Goal: Task Accomplishment & Management: Use online tool/utility

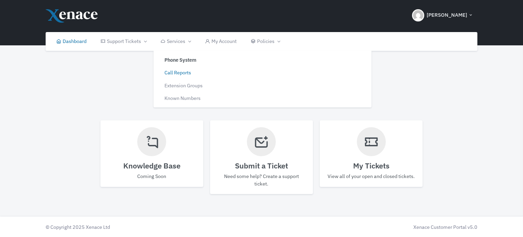
click at [180, 70] on link "Call Reports" at bounding box center [207, 72] width 103 height 13
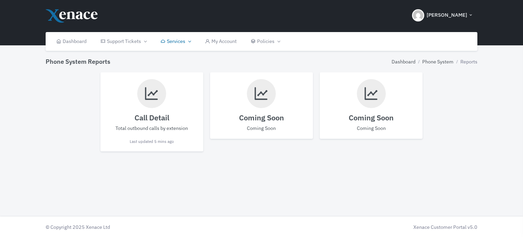
click at [143, 108] on div "Call Detail Total outbound calls by extension Last updated 5 mins ago" at bounding box center [151, 111] width 103 height 79
select select
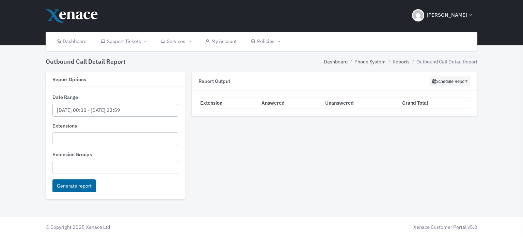
click at [87, 111] on input "[DATE] 00:00 - [DATE] 23:59" at bounding box center [115, 110] width 126 height 13
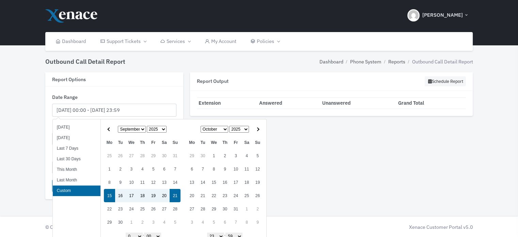
scroll to position [21, 0]
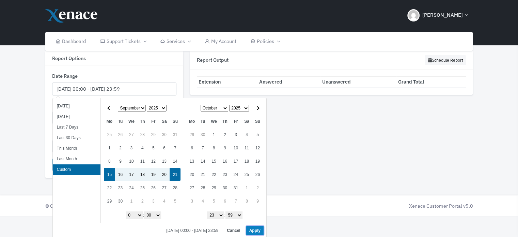
click at [252, 228] on button "Apply" at bounding box center [254, 230] width 17 height 10
type input "[DATE] 00:00 - [DATE] 23:59"
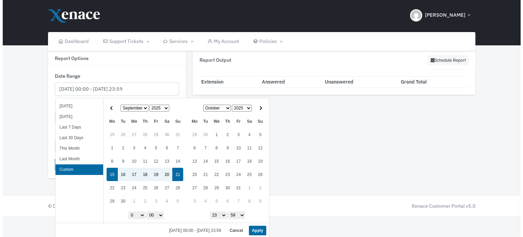
scroll to position [0, 0]
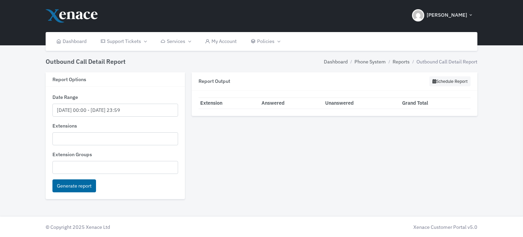
click at [64, 135] on ul at bounding box center [115, 137] width 125 height 11
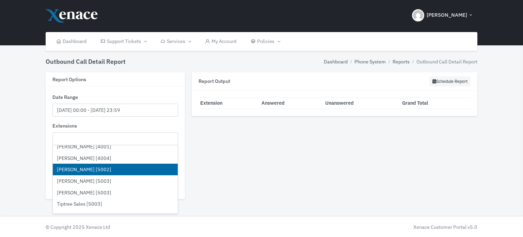
scroll to position [817, 0]
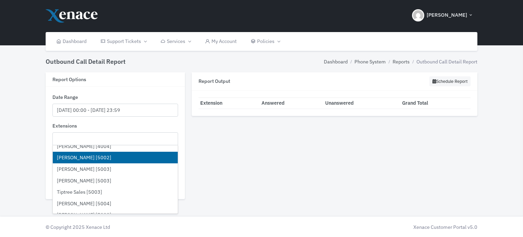
click at [92, 158] on li "[PERSON_NAME] [5002]" at bounding box center [115, 158] width 125 height 12
select select "5002"
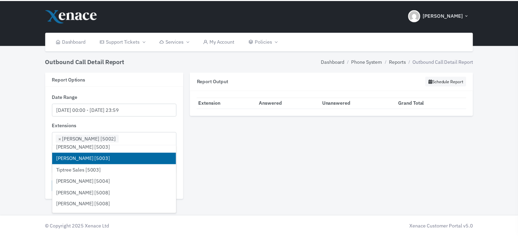
scroll to position [851, 0]
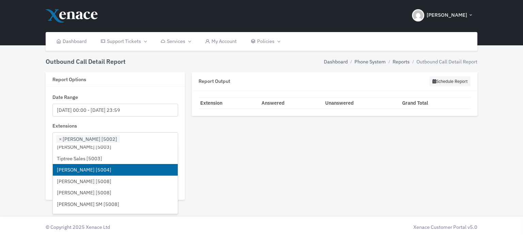
click at [94, 166] on li "[PERSON_NAME] [5004]" at bounding box center [115, 170] width 125 height 12
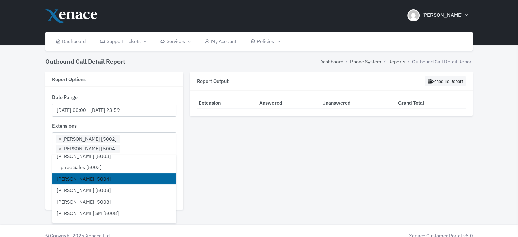
scroll to position [817, 0]
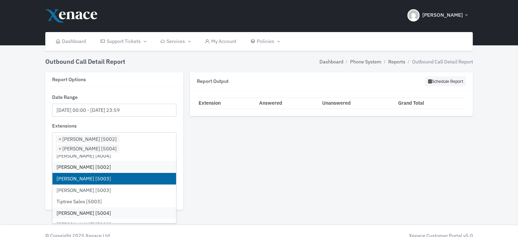
click at [94, 175] on li "[PERSON_NAME] [5003]" at bounding box center [114, 179] width 124 height 12
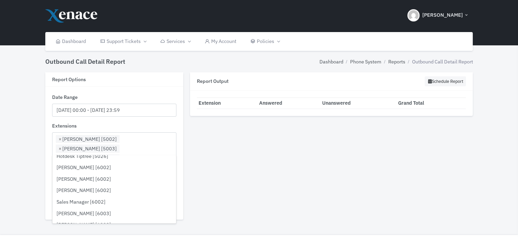
scroll to position [1192, 0]
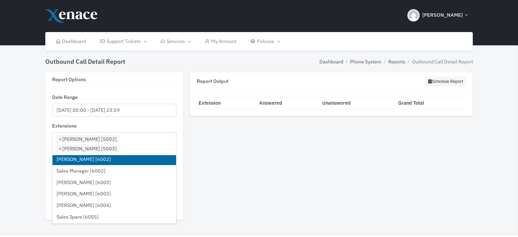
click at [85, 159] on li "[PERSON_NAME] [6002]" at bounding box center [114, 159] width 124 height 12
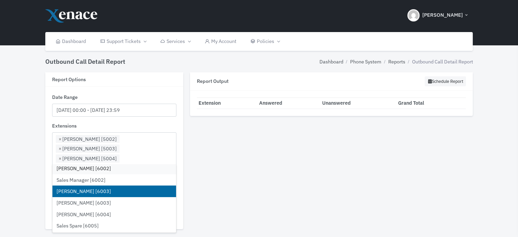
click at [91, 193] on li "[PERSON_NAME] [6003]" at bounding box center [114, 191] width 124 height 12
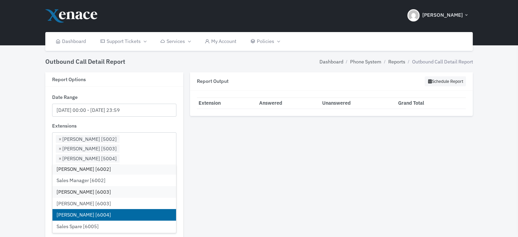
click at [90, 214] on li "[PERSON_NAME] [6004]" at bounding box center [114, 215] width 124 height 12
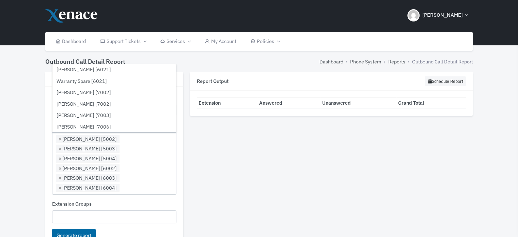
scroll to position [1430, 0]
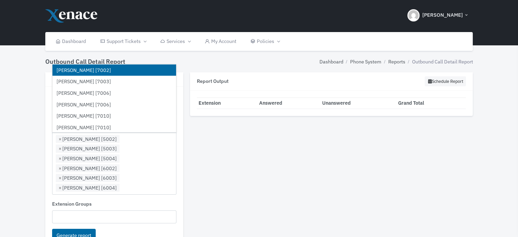
click at [90, 69] on li "[PERSON_NAME] [7002]" at bounding box center [114, 70] width 124 height 12
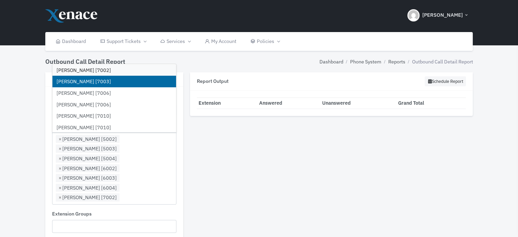
click at [89, 79] on li "[PERSON_NAME] [7003]" at bounding box center [114, 82] width 124 height 12
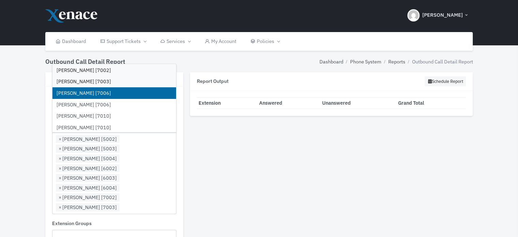
click at [90, 92] on li "[PERSON_NAME] [7006]" at bounding box center [114, 93] width 124 height 12
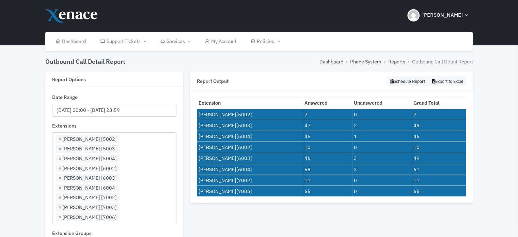
drag, startPoint x: 469, startPoint y: 193, endPoint x: 192, endPoint y: 111, distance: 288.5
click at [192, 111] on div "Extension Answered Unanswered Grand Total [PERSON_NAME] [5002] 7 0 7 [PERSON_NA…" at bounding box center [331, 147] width 283 height 113
copy div
